Goal: Transaction & Acquisition: Book appointment/travel/reservation

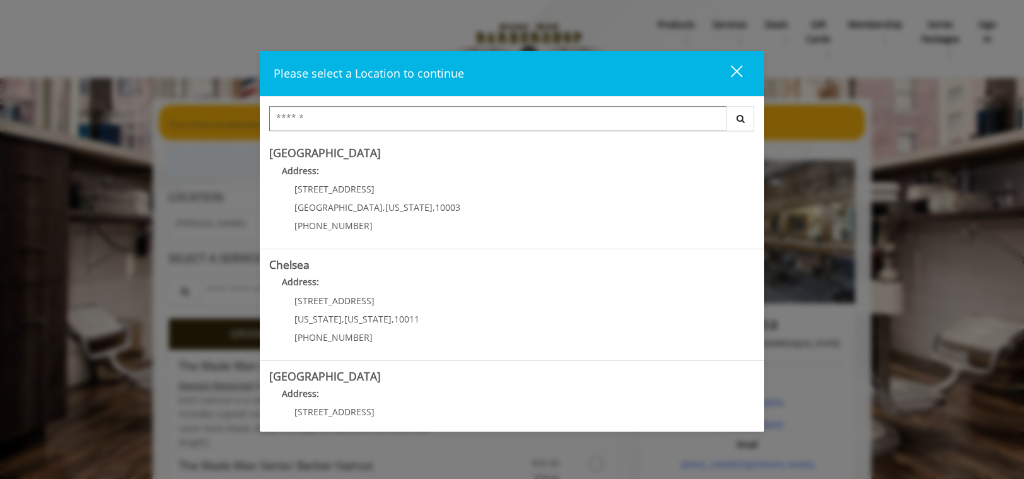
scroll to position [270, 0]
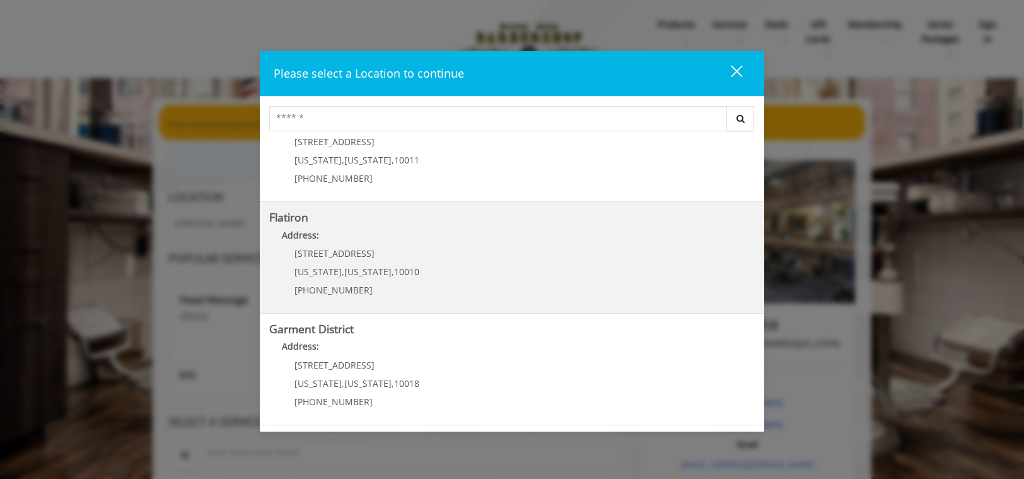
click at [520, 240] on "Address:" at bounding box center [512, 238] width 486 height 20
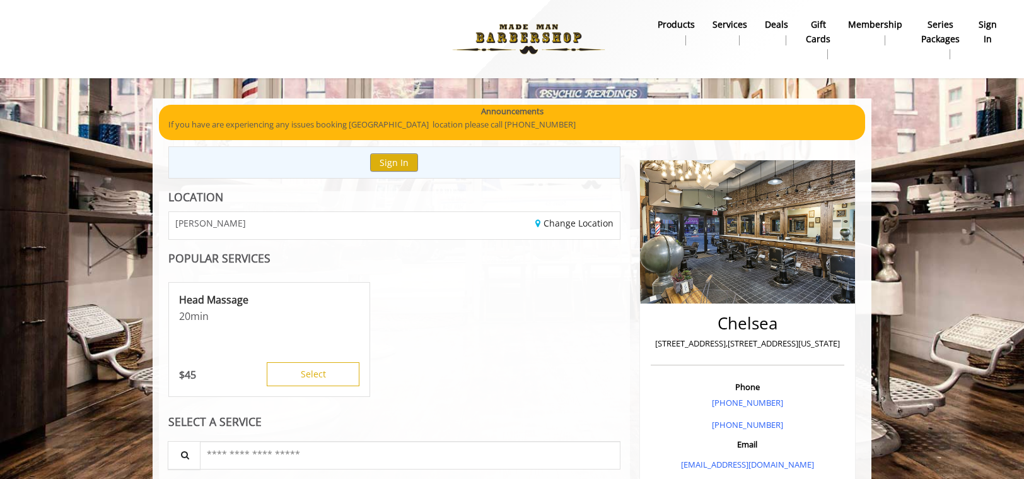
scroll to position [28, 0]
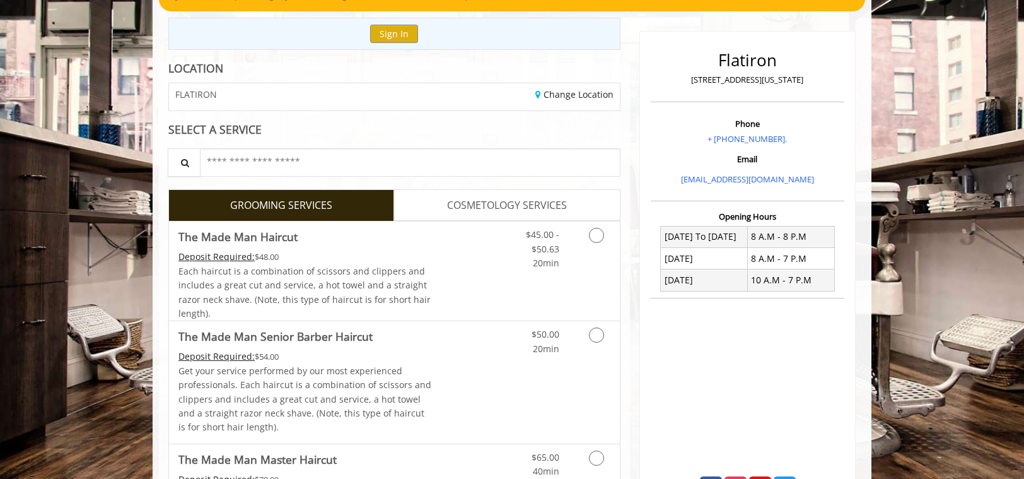
scroll to position [188, 0]
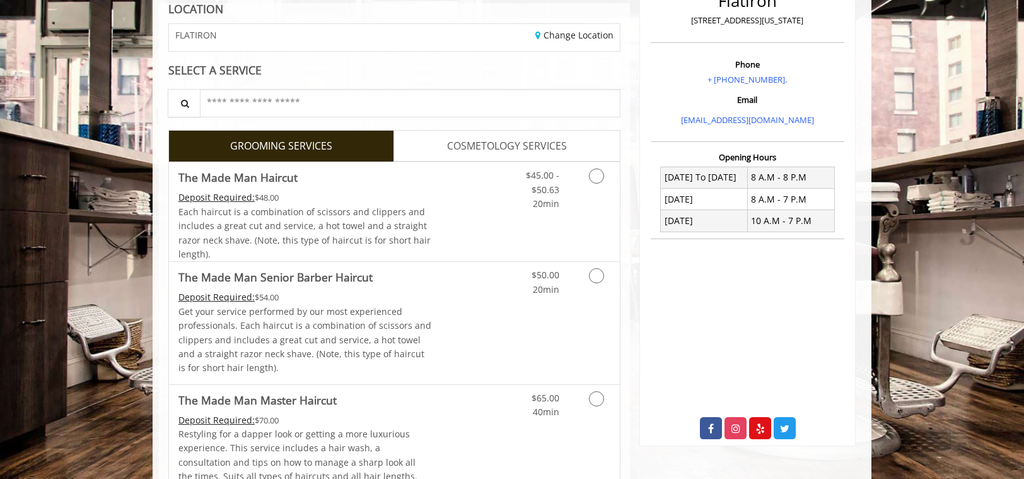
click at [494, 152] on span "COSMETOLOGY SERVICES" at bounding box center [507, 146] width 120 height 16
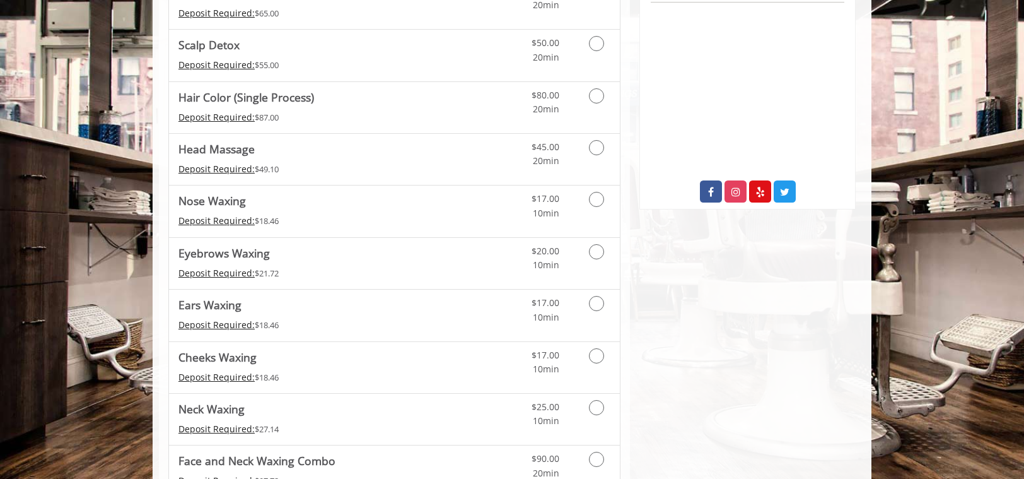
scroll to position [0, 0]
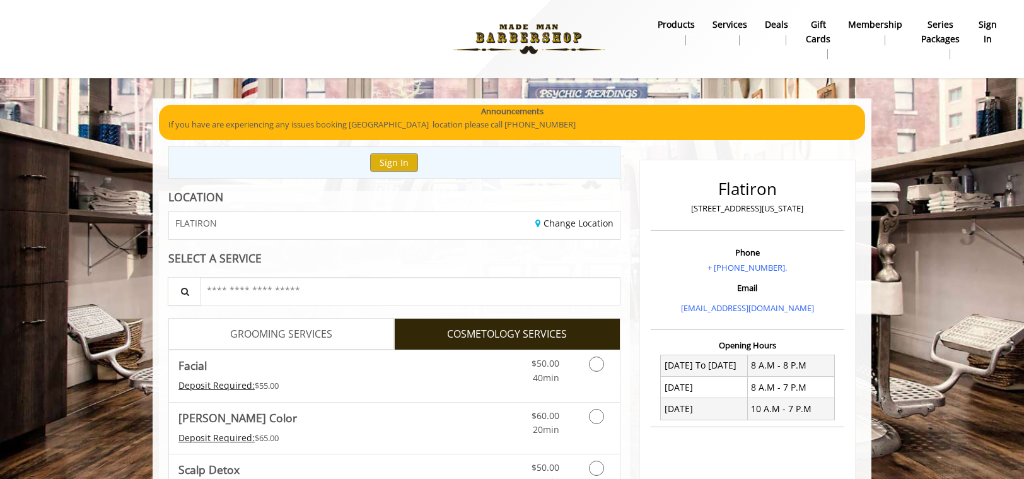
click at [306, 326] on span "GROOMING SERVICES" at bounding box center [281, 334] width 102 height 16
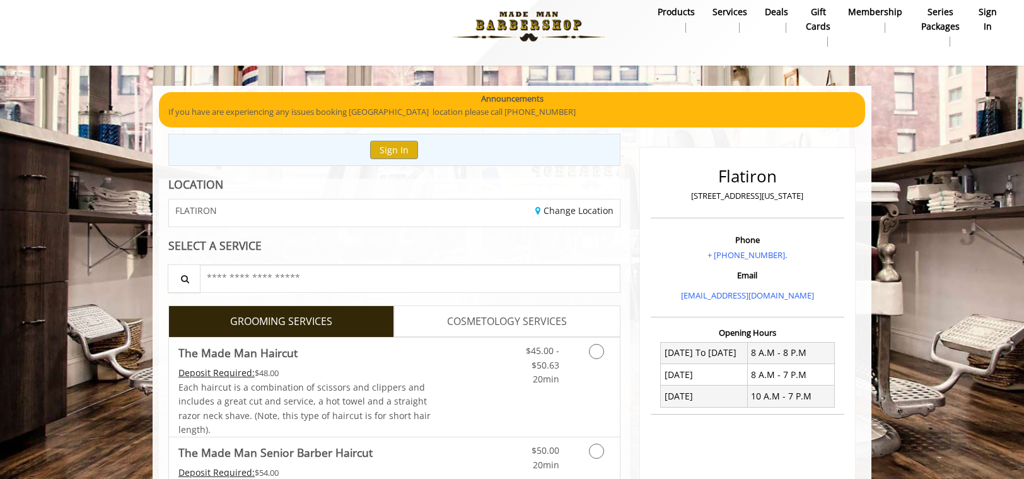
scroll to position [23, 0]
